Goal: Information Seeking & Learning: Find contact information

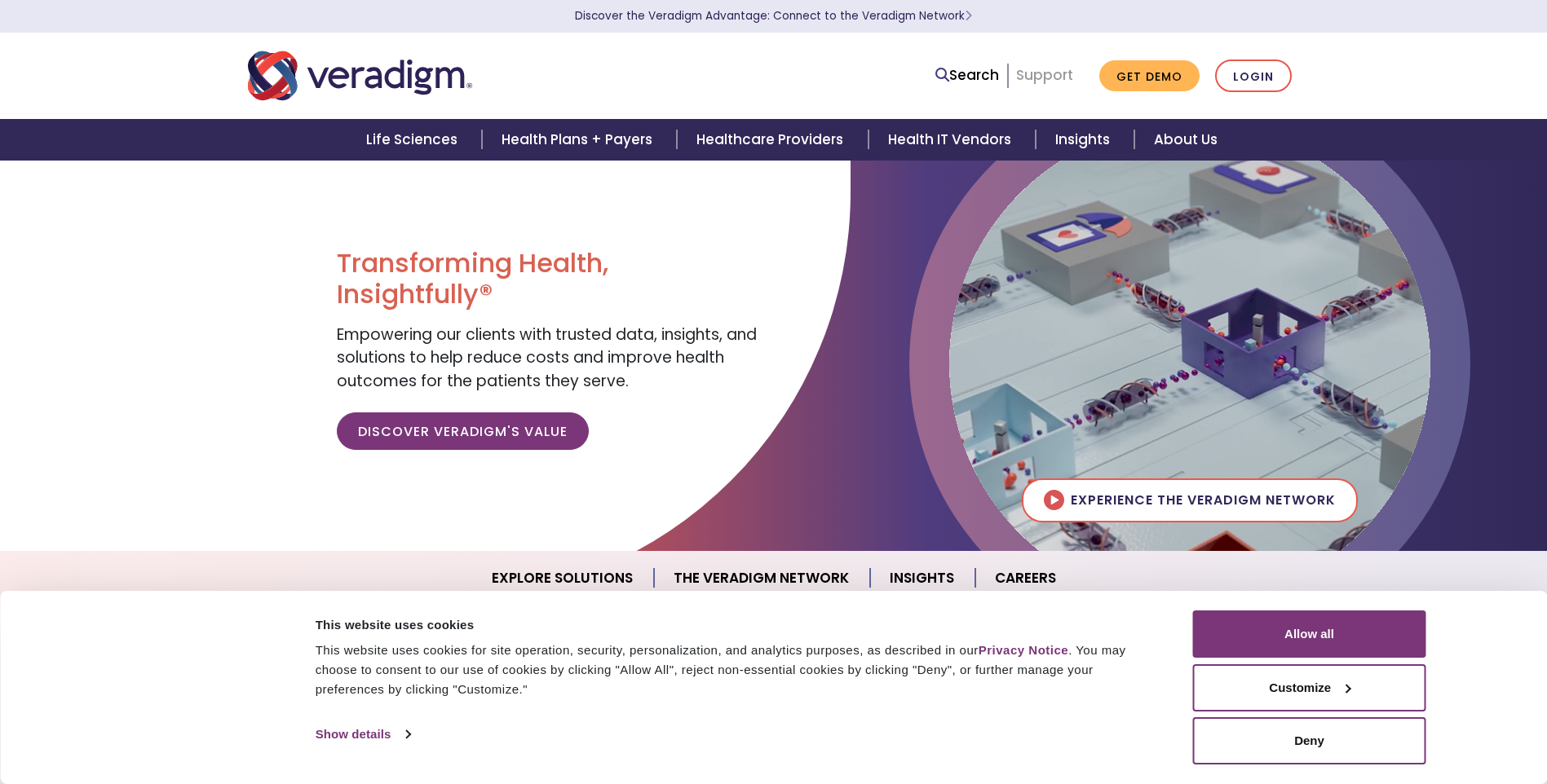
click at [1038, 76] on link "Support" at bounding box center [1044, 75] width 57 height 20
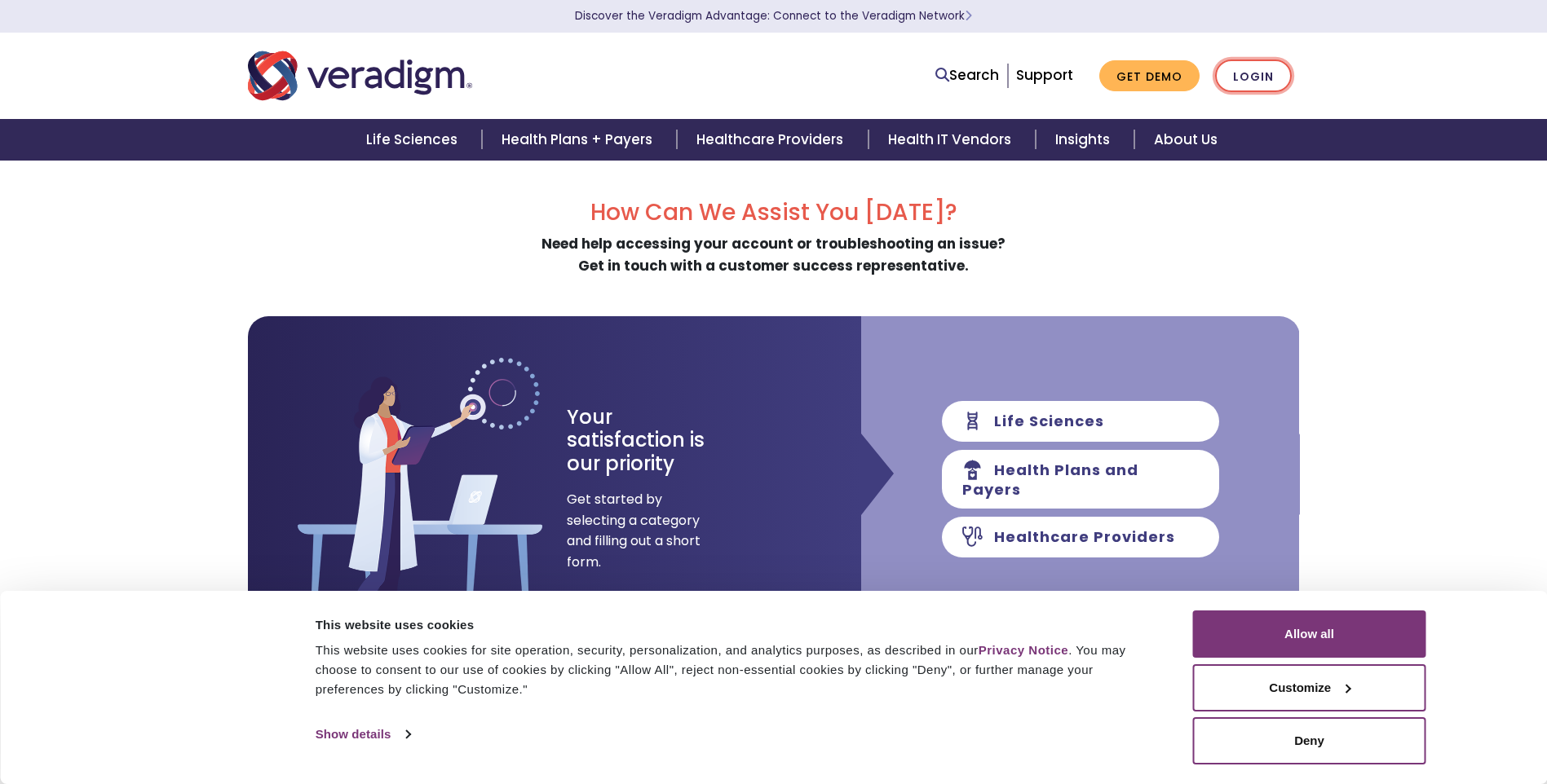
click at [1261, 78] on link "Login" at bounding box center [1253, 76] width 77 height 33
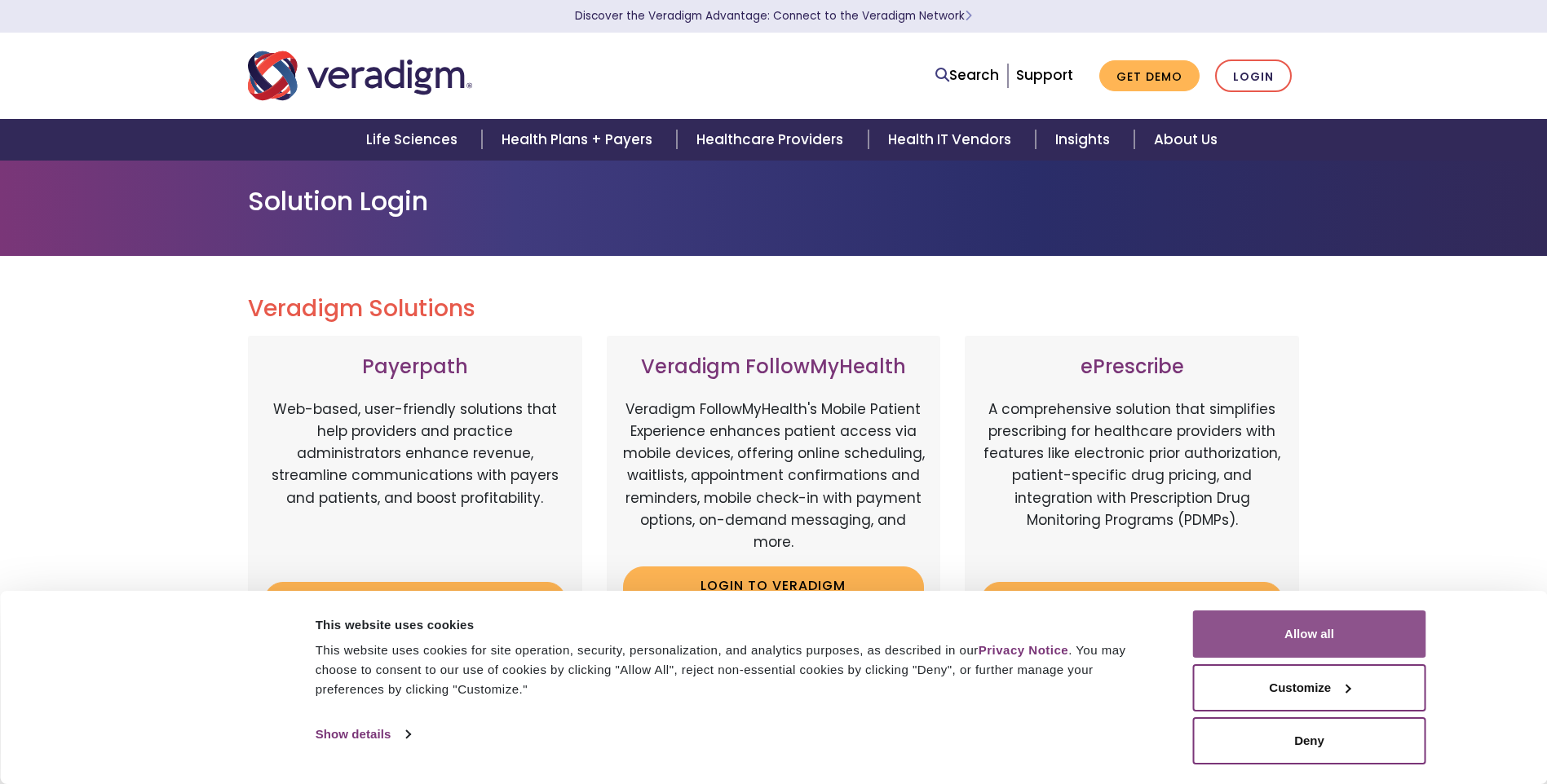
click at [1289, 629] on button "Allow all" at bounding box center [1310, 633] width 233 height 47
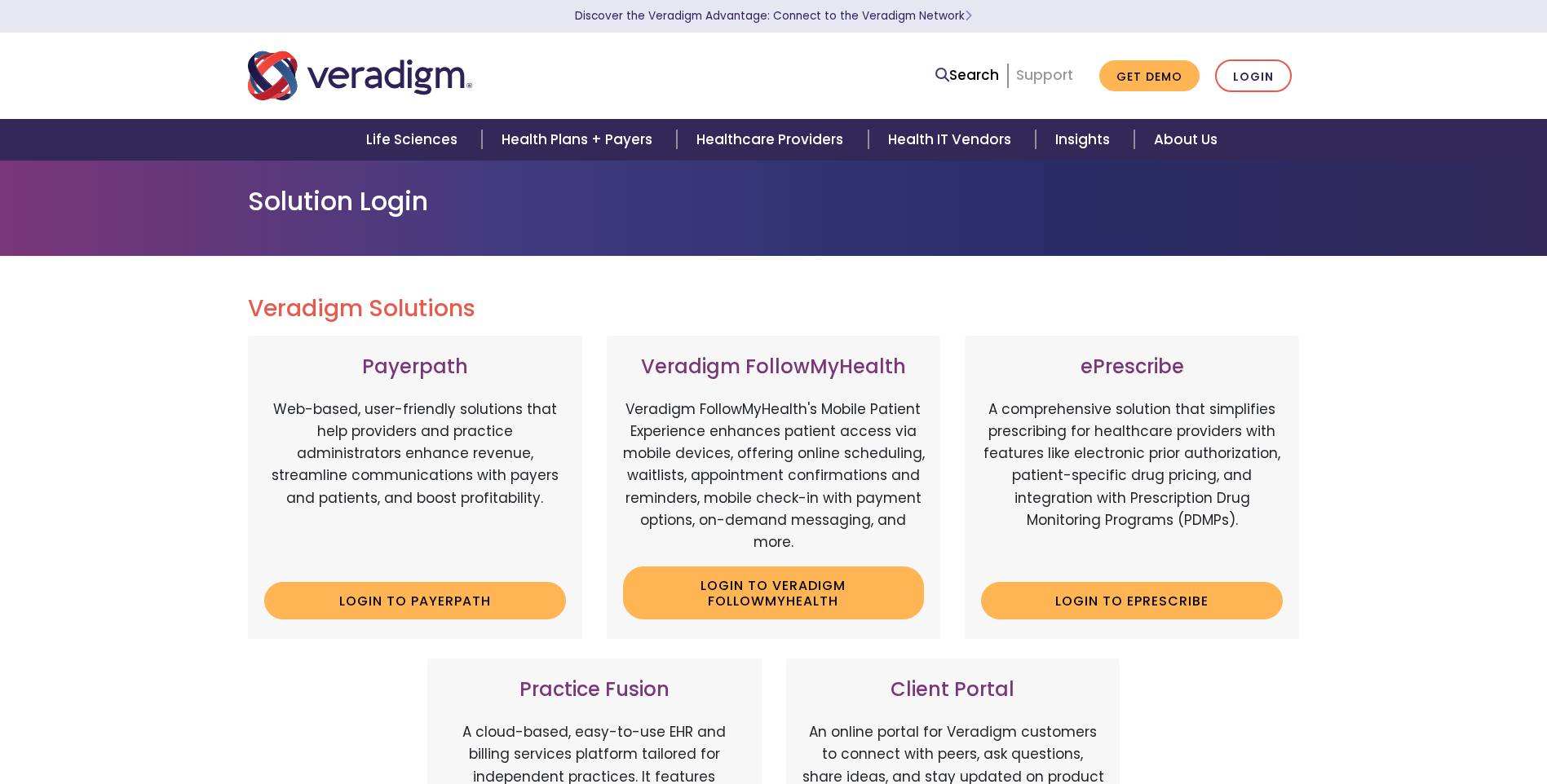
click at [1060, 69] on link "Support" at bounding box center [1044, 75] width 57 height 20
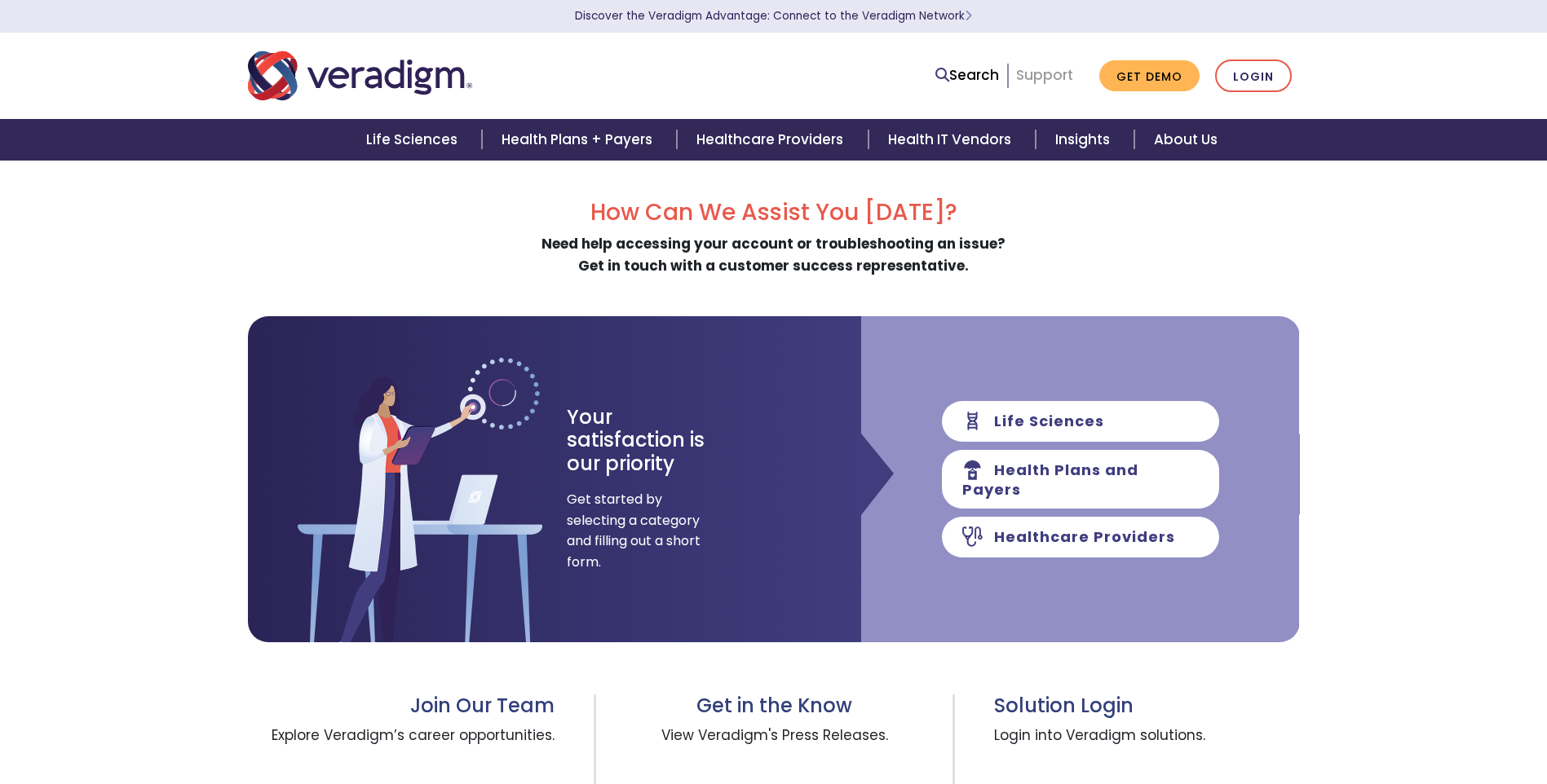
click at [1054, 73] on link "Support" at bounding box center [1044, 75] width 57 height 20
